Goal: Information Seeking & Learning: Stay updated

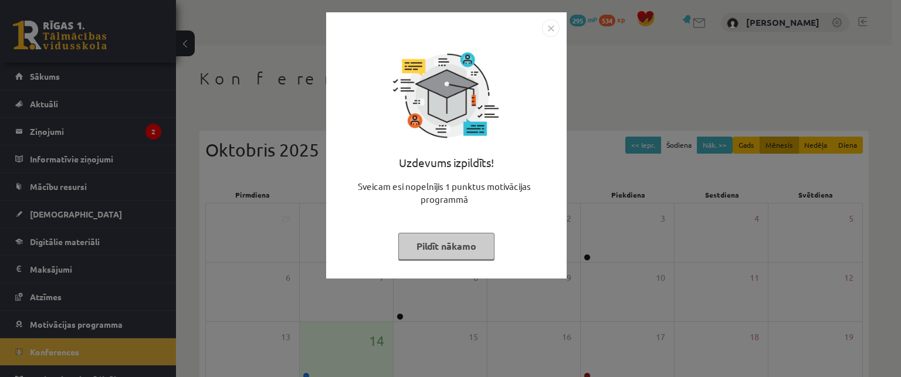
click at [553, 29] on img "Close" at bounding box center [551, 28] width 18 height 18
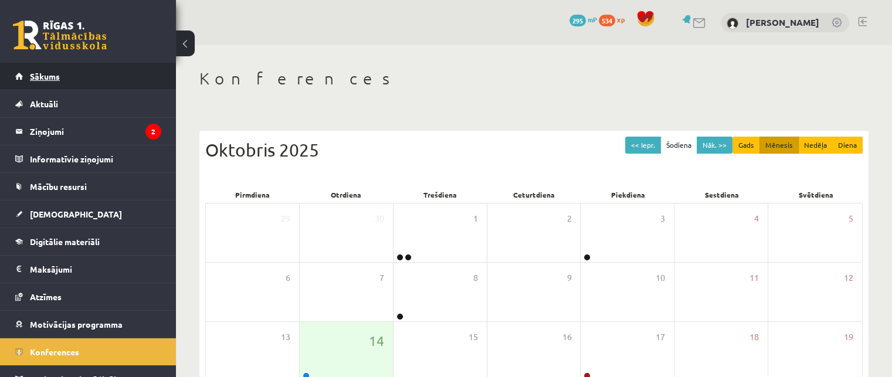
click at [90, 79] on link "Sākums" at bounding box center [88, 76] width 146 height 27
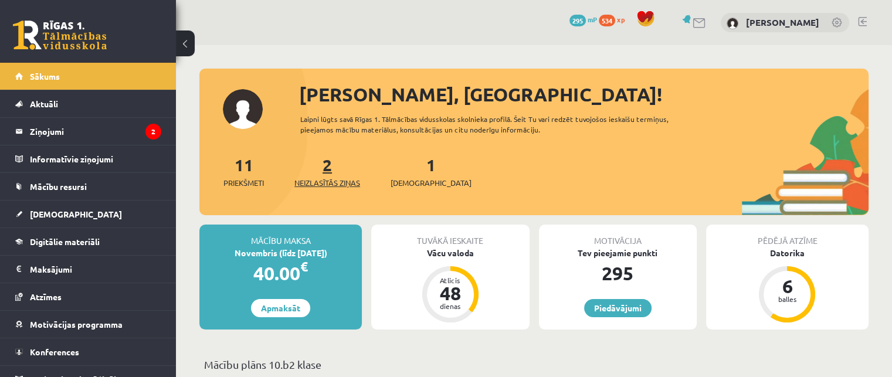
click at [325, 181] on span "Neizlasītās ziņas" at bounding box center [327, 183] width 66 height 12
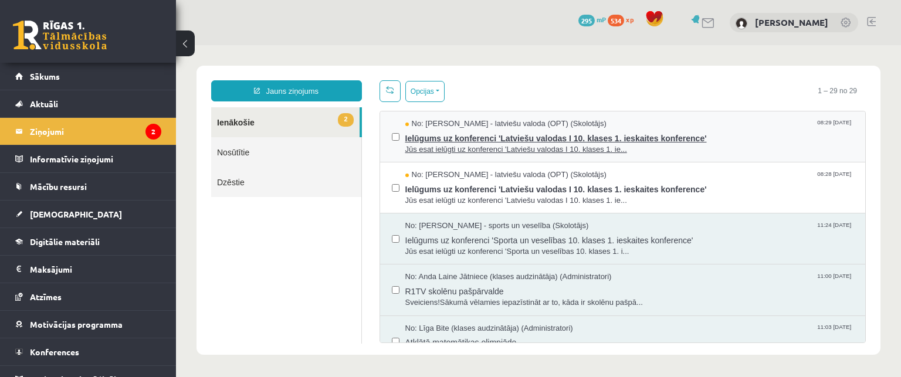
click at [501, 147] on span "Jūs esat ielūgti uz konferenci 'Latviešu valodas I 10. klases 1. ie..." at bounding box center [629, 149] width 448 height 11
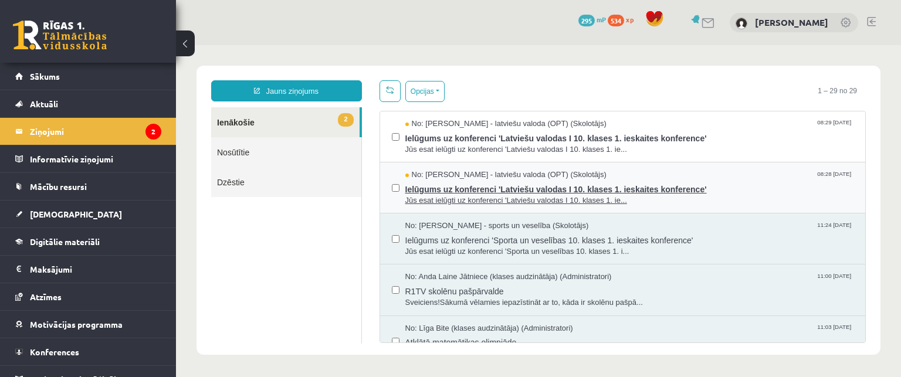
click at [499, 191] on span "Ielūgums uz konferenci 'Latviešu valodas I 10. klases 1. ieskaites konference'" at bounding box center [629, 188] width 448 height 15
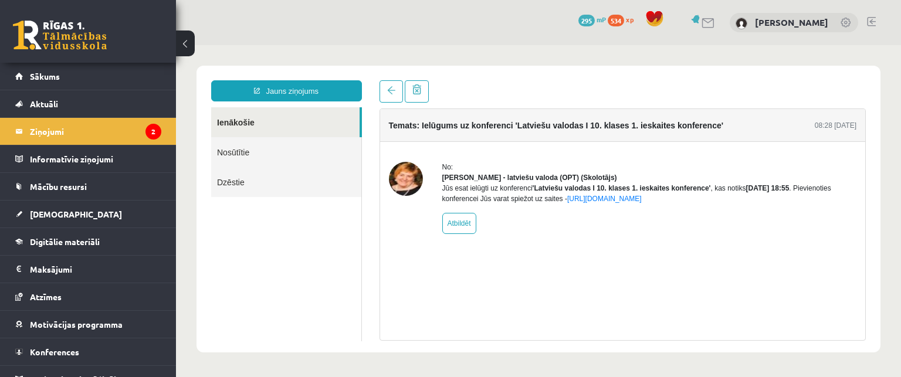
drag, startPoint x: 495, startPoint y: 183, endPoint x: 483, endPoint y: 175, distance: 14.0
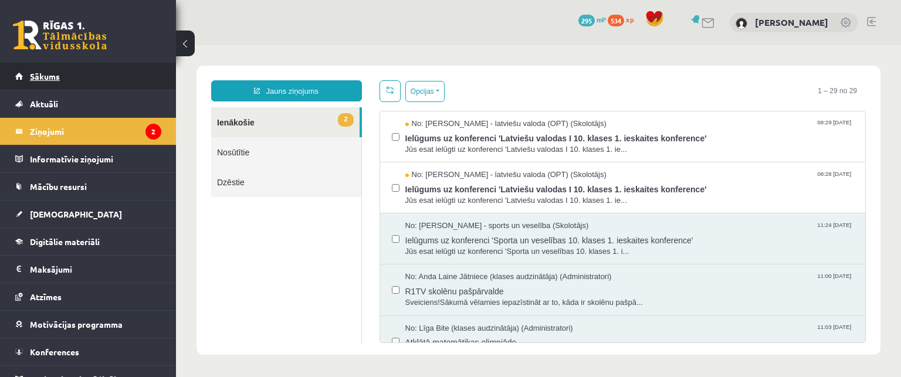
click at [119, 85] on link "Sākums" at bounding box center [88, 76] width 146 height 27
